Goal: Task Accomplishment & Management: Complete application form

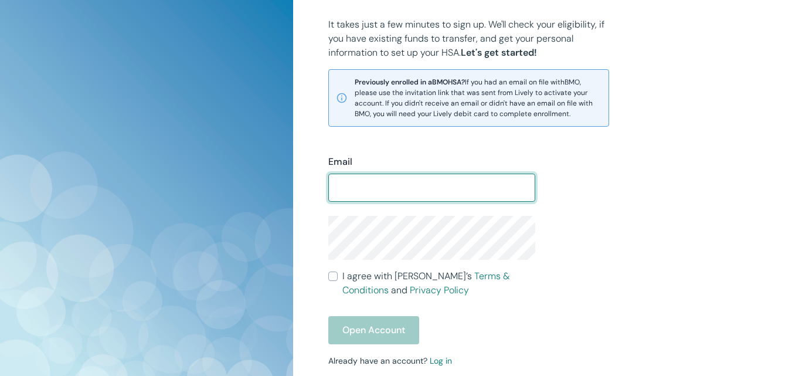
type input "[EMAIL_ADDRESS][DOMAIN_NAME]"
click at [336, 280] on input "I agree with Lively’s Terms & Conditions and Privacy Policy" at bounding box center [332, 275] width 9 height 9
checkbox input "true"
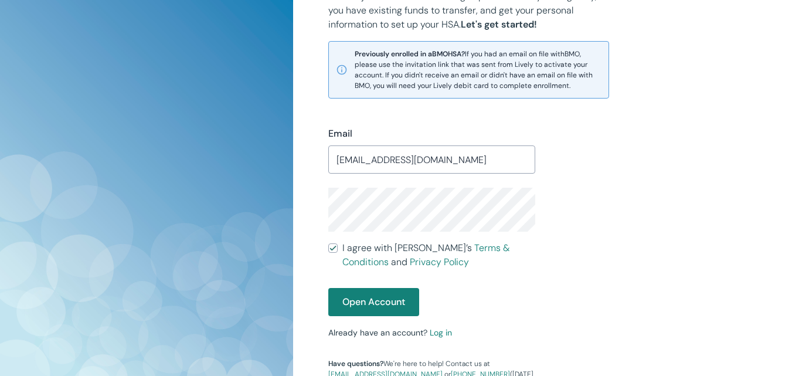
scroll to position [295, 0]
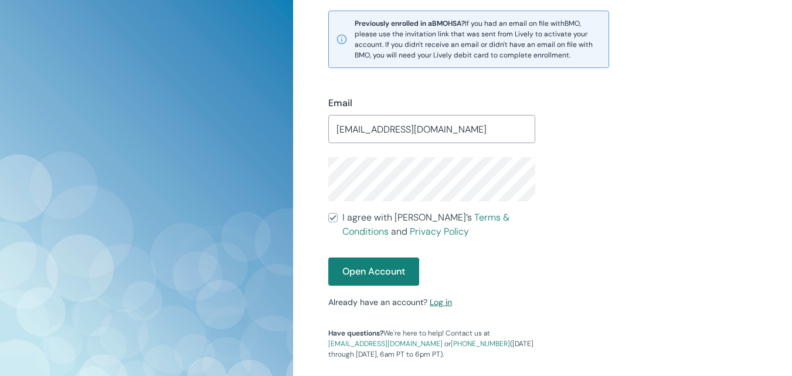
click at [444, 304] on link "Log in" at bounding box center [441, 302] width 22 height 11
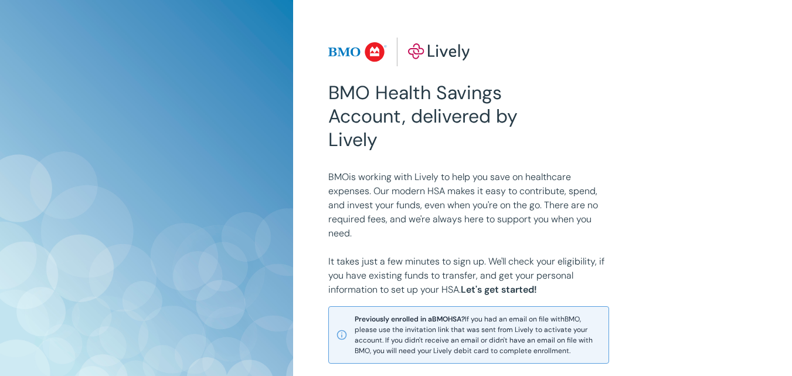
scroll to position [237, 0]
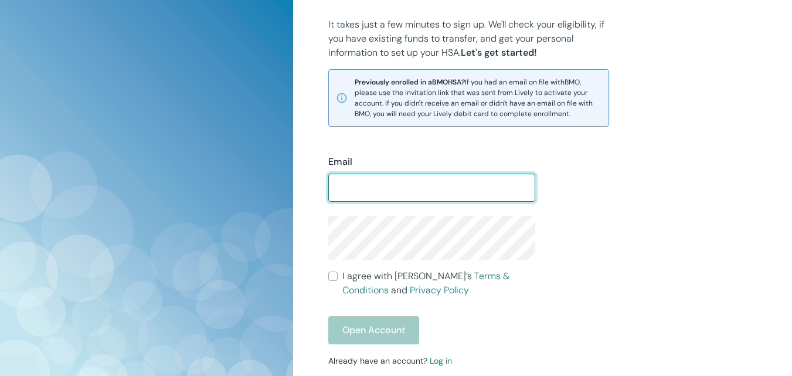
type input "[EMAIL_ADDRESS][DOMAIN_NAME]"
click at [334, 281] on input "I agree with Lively’s Terms & Conditions and Privacy Policy" at bounding box center [332, 275] width 9 height 9
checkbox input "true"
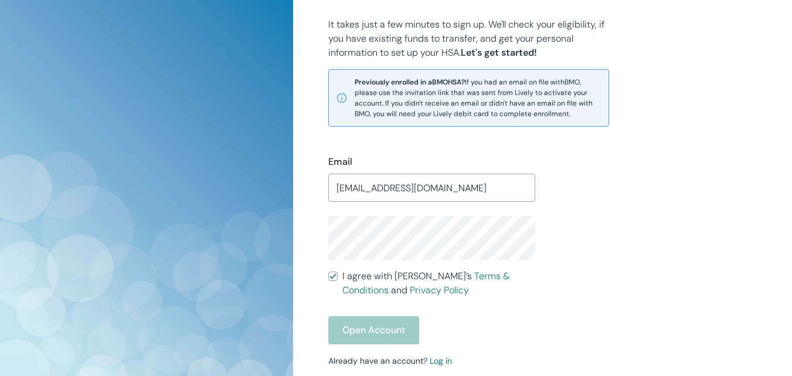
scroll to position [295, 0]
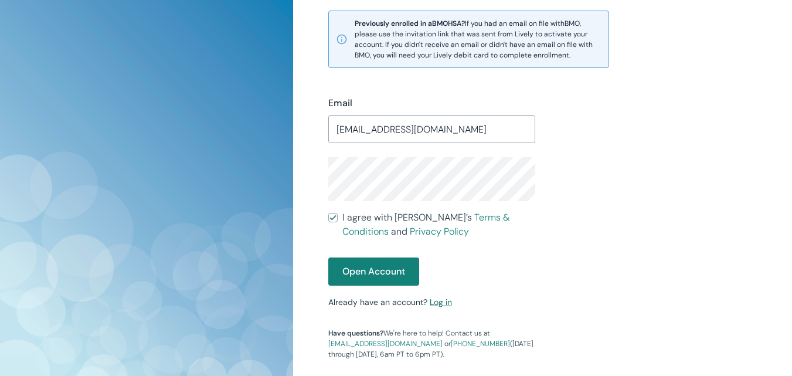
click at [439, 307] on link "Log in" at bounding box center [441, 302] width 22 height 11
